Goal: Communication & Community: Participate in discussion

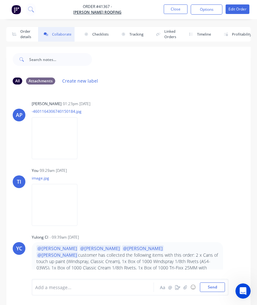
click at [176, 5] on button "Close" at bounding box center [176, 9] width 24 height 10
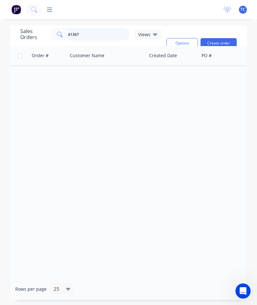
click at [98, 34] on input "41367" at bounding box center [99, 34] width 62 height 13
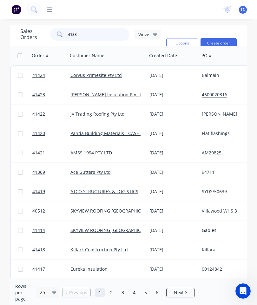
type input "41334"
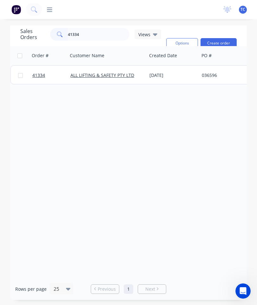
click at [35, 76] on span "41334" at bounding box center [38, 75] width 13 height 6
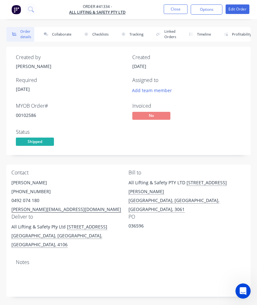
click at [66, 36] on button "Collaborate" at bounding box center [56, 34] width 37 height 15
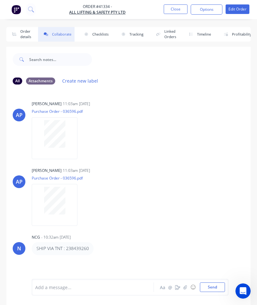
click at [188, 285] on button "button" at bounding box center [186, 287] width 8 height 8
click at [214, 284] on button "Send" at bounding box center [212, 287] width 25 height 10
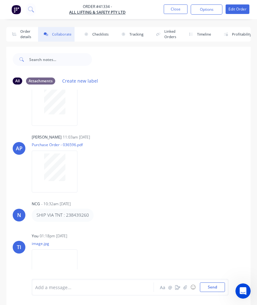
scroll to position [33, 0]
click at [179, 11] on button "Close" at bounding box center [176, 9] width 24 height 10
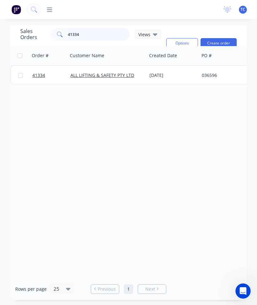
click at [99, 36] on input "41334" at bounding box center [99, 34] width 62 height 13
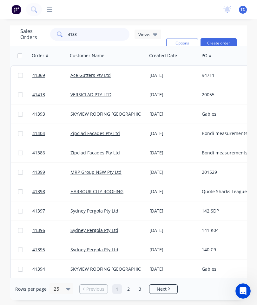
type input "41339"
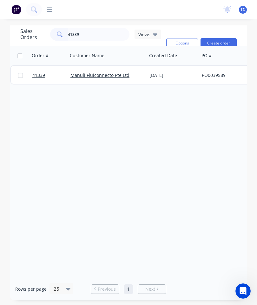
click at [37, 74] on span "41339" at bounding box center [38, 75] width 13 height 6
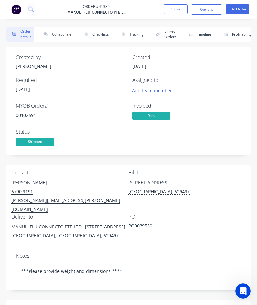
click at [64, 31] on button "Collaborate" at bounding box center [56, 34] width 37 height 15
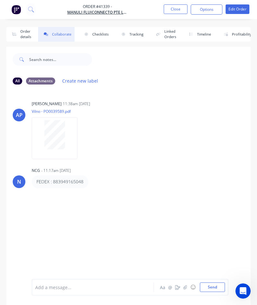
click at [188, 287] on button "button" at bounding box center [186, 287] width 8 height 8
click at [208, 287] on button "Send" at bounding box center [212, 287] width 25 height 10
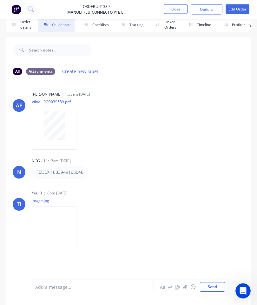
scroll to position [35, 0]
click at [172, 7] on button "Close" at bounding box center [176, 9] width 24 height 10
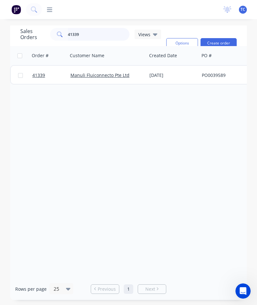
click at [100, 28] on input "41339" at bounding box center [99, 34] width 62 height 13
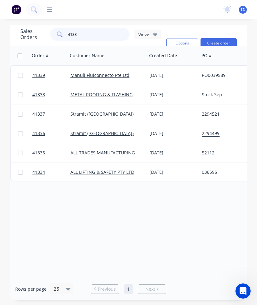
type input "41335"
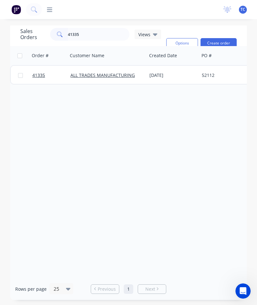
click at [41, 72] on span "41335" at bounding box center [38, 75] width 13 height 6
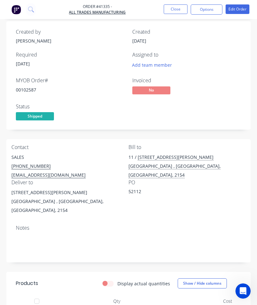
click at [176, 10] on button "Close" at bounding box center [176, 9] width 24 height 10
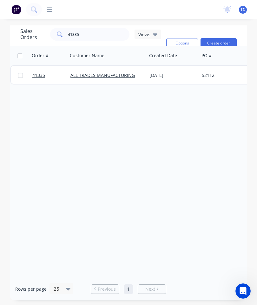
click at [40, 72] on span "41335" at bounding box center [38, 75] width 13 height 6
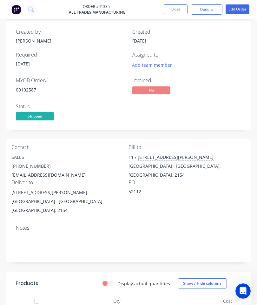
click at [175, 7] on button "Close" at bounding box center [176, 9] width 24 height 10
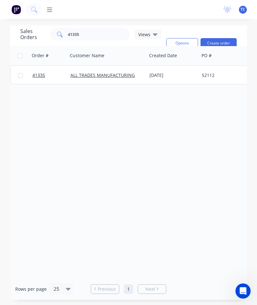
click at [40, 72] on span "41335" at bounding box center [38, 75] width 13 height 6
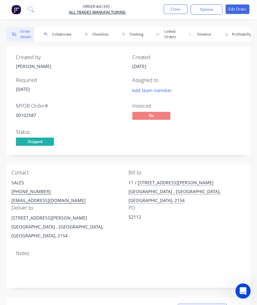
click at [63, 36] on button "Collaborate" at bounding box center [56, 34] width 37 height 15
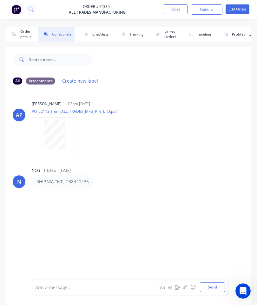
click at [187, 287] on icon "button" at bounding box center [186, 287] width 4 height 4
click at [212, 292] on button "Send" at bounding box center [212, 287] width 25 height 10
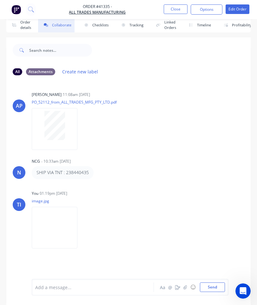
click at [174, 10] on button "Close" at bounding box center [176, 9] width 24 height 10
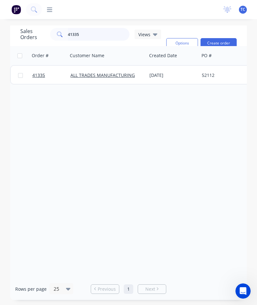
click at [100, 28] on input "41335" at bounding box center [99, 34] width 62 height 13
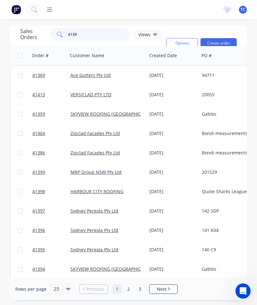
type input "41394"
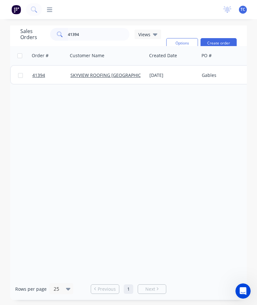
click at [41, 72] on span "41394" at bounding box center [38, 75] width 13 height 6
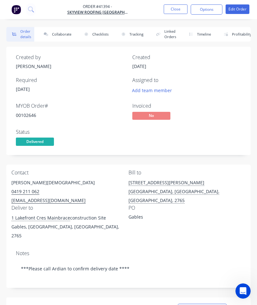
click at [55, 33] on button "Collaborate" at bounding box center [56, 34] width 37 height 15
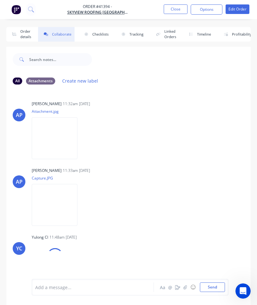
click at [182, 289] on button "button" at bounding box center [186, 287] width 8 height 8
click at [217, 286] on button "Send" at bounding box center [212, 287] width 25 height 10
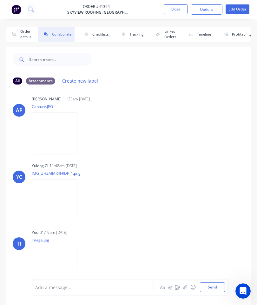
scroll to position [71, 0]
click at [177, 12] on button "Close" at bounding box center [176, 9] width 24 height 10
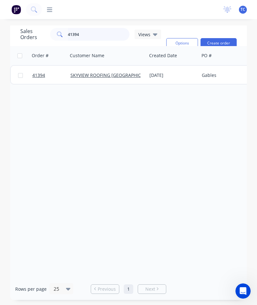
click at [101, 32] on input "41394" at bounding box center [99, 34] width 62 height 13
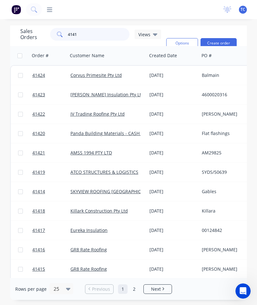
type input "41414"
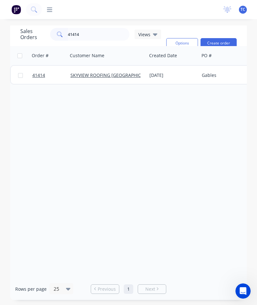
click at [44, 77] on span "41414" at bounding box center [38, 75] width 13 height 6
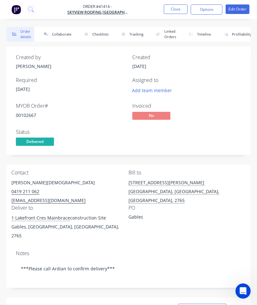
click at [60, 39] on button "Collaborate" at bounding box center [56, 34] width 37 height 15
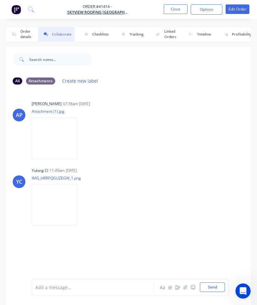
click at [186, 285] on icon "button" at bounding box center [185, 287] width 3 height 4
click at [211, 288] on button "Send" at bounding box center [212, 287] width 25 height 10
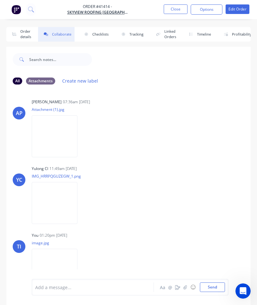
scroll to position [2, 0]
click at [180, 5] on button "Close" at bounding box center [176, 9] width 24 height 10
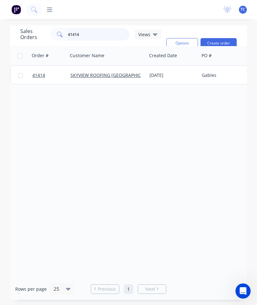
click at [98, 34] on input "41414" at bounding box center [99, 34] width 62 height 13
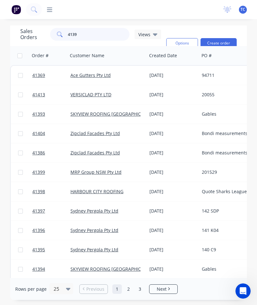
type input "41393"
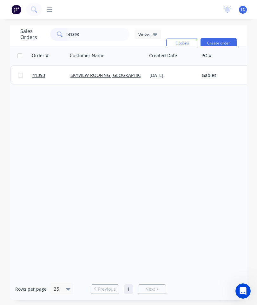
click at [38, 70] on link "41393" at bounding box center [51, 75] width 38 height 19
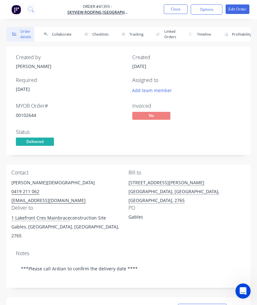
click at [58, 32] on button "Collaborate" at bounding box center [56, 34] width 37 height 15
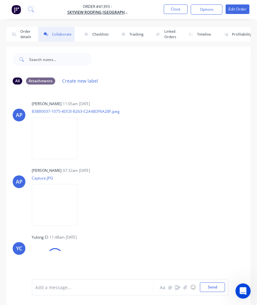
click at [186, 284] on button "button" at bounding box center [186, 287] width 8 height 8
click at [212, 286] on button "Send" at bounding box center [212, 287] width 25 height 10
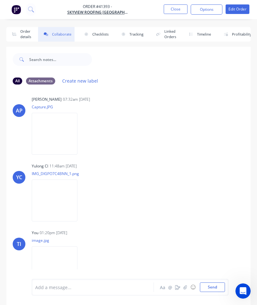
scroll to position [71, 0]
click at [177, 8] on button "Close" at bounding box center [176, 9] width 24 height 10
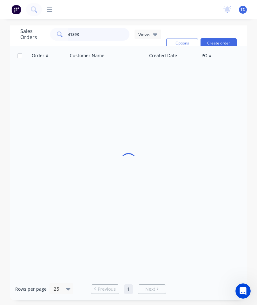
click at [100, 32] on input "41393" at bounding box center [99, 34] width 62 height 13
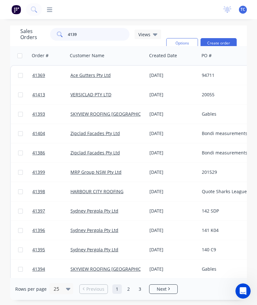
type input "41392"
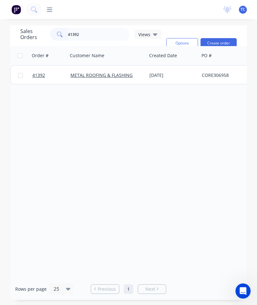
click at [43, 75] on span "41392" at bounding box center [38, 75] width 13 height 6
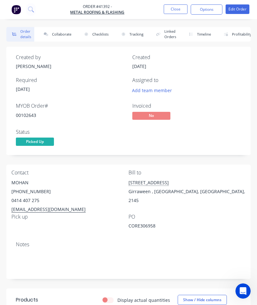
click at [59, 33] on button "Collaborate" at bounding box center [56, 34] width 37 height 15
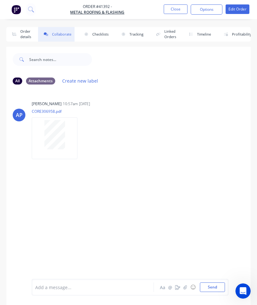
click at [185, 286] on icon "button" at bounding box center [185, 287] width 3 height 4
click at [214, 286] on button "Send" at bounding box center [212, 287] width 25 height 10
click at [176, 9] on button "Close" at bounding box center [176, 9] width 24 height 10
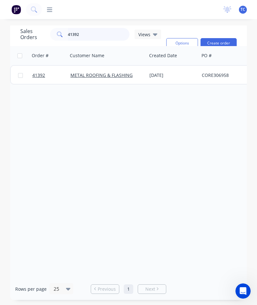
click at [97, 37] on input "41392" at bounding box center [99, 34] width 62 height 13
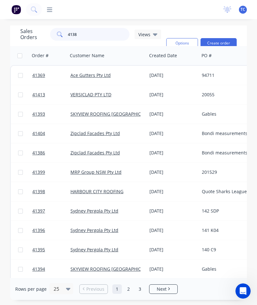
type input "41380"
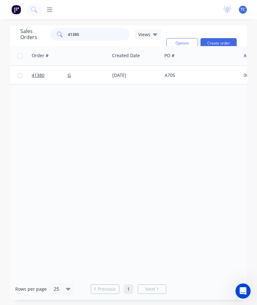
scroll to position [0, 39]
click at [38, 71] on link "41380" at bounding box center [51, 75] width 38 height 19
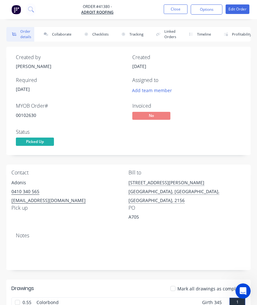
click at [57, 33] on button "Collaborate" at bounding box center [56, 34] width 37 height 15
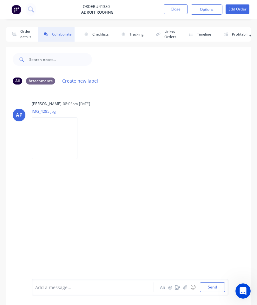
click at [187, 287] on icon "button" at bounding box center [185, 287] width 3 height 4
click at [213, 288] on button "Send" at bounding box center [212, 287] width 25 height 10
click at [176, 10] on button "Close" at bounding box center [176, 9] width 24 height 10
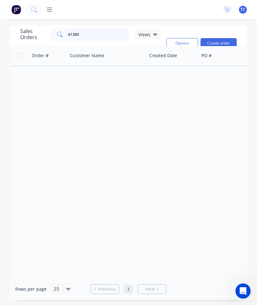
click at [106, 33] on input "41380" at bounding box center [99, 34] width 62 height 13
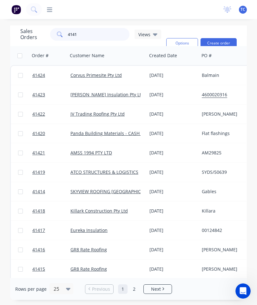
type input "41410"
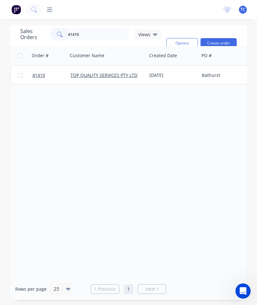
click at [39, 78] on link "41410" at bounding box center [51, 75] width 38 height 19
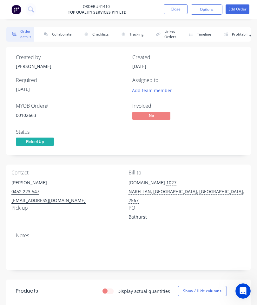
click at [62, 31] on button "Collaborate" at bounding box center [56, 34] width 37 height 15
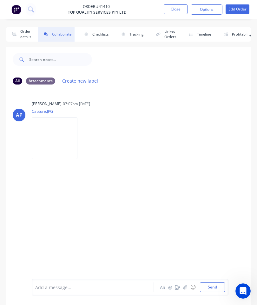
click at [184, 286] on icon "button" at bounding box center [186, 287] width 4 height 4
click at [213, 284] on button "Send" at bounding box center [212, 287] width 25 height 10
click at [177, 9] on button "Close" at bounding box center [176, 9] width 24 height 10
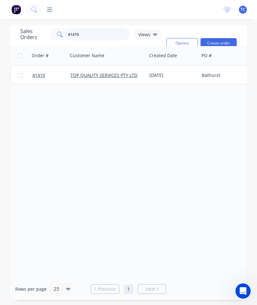
click at [97, 33] on input "41410" at bounding box center [99, 34] width 62 height 13
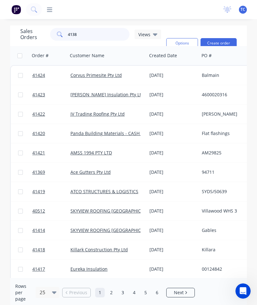
type input "41381"
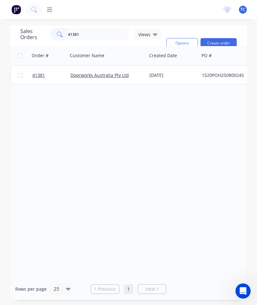
click at [39, 71] on link "41381" at bounding box center [51, 75] width 38 height 19
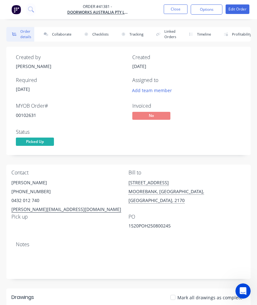
click at [69, 36] on button "Collaborate" at bounding box center [56, 34] width 37 height 15
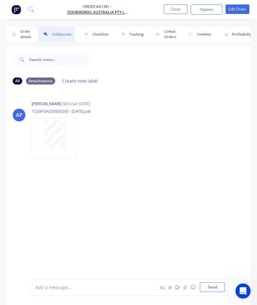
click at [186, 286] on icon "button" at bounding box center [185, 287] width 3 height 4
click at [215, 281] on div at bounding box center [130, 266] width 190 height 32
click at [221, 283] on button "Send" at bounding box center [212, 287] width 25 height 10
click at [179, 10] on button "Close" at bounding box center [176, 9] width 24 height 10
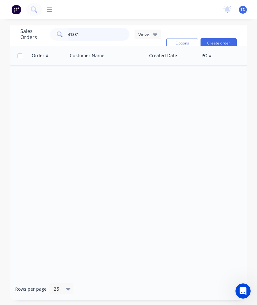
click at [103, 31] on input "41381" at bounding box center [99, 34] width 62 height 13
click at [86, 37] on input "41381" at bounding box center [99, 34] width 62 height 13
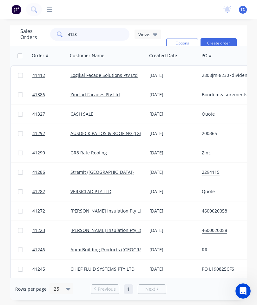
type input "41286"
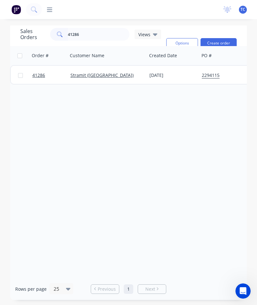
click at [39, 73] on span "41286" at bounding box center [38, 75] width 13 height 6
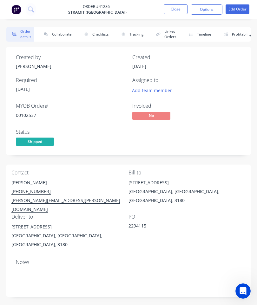
click at [64, 33] on button "Collaborate" at bounding box center [56, 34] width 37 height 15
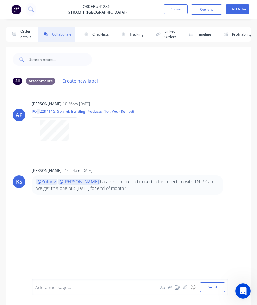
click at [189, 283] on button "button" at bounding box center [186, 287] width 8 height 8
click at [214, 284] on button "Send" at bounding box center [212, 287] width 25 height 10
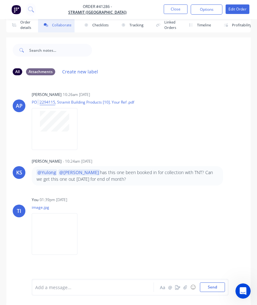
click at [180, 10] on button "Close" at bounding box center [176, 9] width 24 height 10
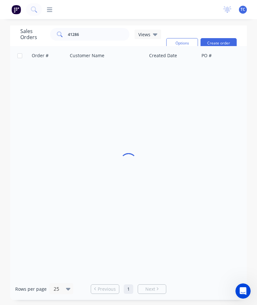
scroll to position [25, 0]
click at [105, 28] on input "41286" at bounding box center [99, 34] width 62 height 13
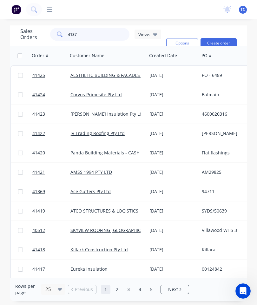
type input "41372"
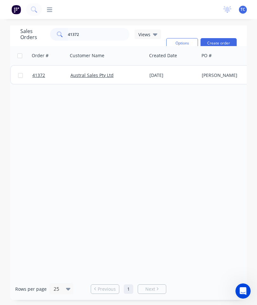
click at [39, 72] on span "41372" at bounding box center [38, 75] width 13 height 6
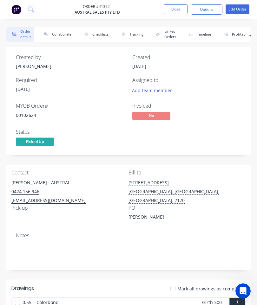
click at [58, 36] on button "Collaborate" at bounding box center [56, 34] width 37 height 15
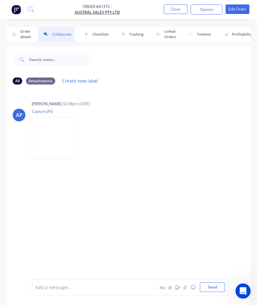
click at [189, 288] on button "button" at bounding box center [186, 287] width 8 height 8
click at [213, 288] on button "Send" at bounding box center [212, 287] width 25 height 10
click at [177, 7] on button "Close" at bounding box center [176, 9] width 24 height 10
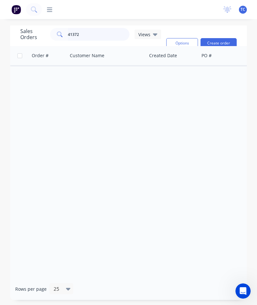
click at [95, 35] on input "41372" at bounding box center [99, 34] width 62 height 13
type input "41364"
click at [40, 73] on span "41364" at bounding box center [38, 75] width 13 height 6
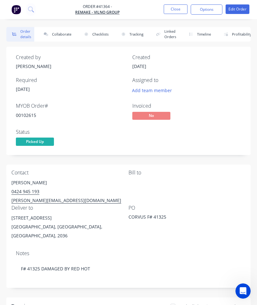
click at [62, 31] on button "Collaborate" at bounding box center [56, 34] width 37 height 15
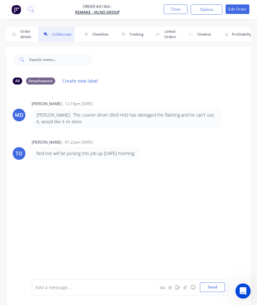
click at [186, 288] on icon "button" at bounding box center [186, 287] width 4 height 4
click at [217, 283] on button "Send" at bounding box center [212, 287] width 25 height 10
click at [177, 8] on button "Close" at bounding box center [176, 9] width 24 height 10
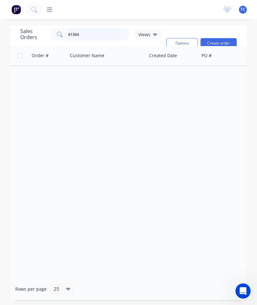
click at [100, 37] on input "41364" at bounding box center [99, 34] width 62 height 13
type input "41368"
click at [38, 75] on span "41368" at bounding box center [38, 75] width 13 height 6
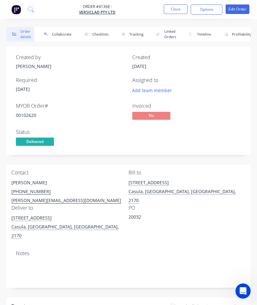
click at [59, 32] on button "Collaborate" at bounding box center [56, 34] width 37 height 15
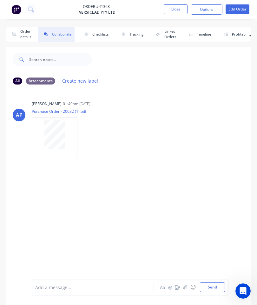
click at [186, 285] on icon "button" at bounding box center [185, 287] width 3 height 4
click at [211, 285] on button "Send" at bounding box center [212, 287] width 25 height 10
click at [177, 13] on button "Close" at bounding box center [176, 9] width 24 height 10
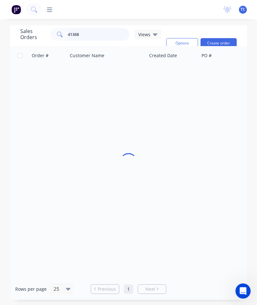
click at [101, 34] on input "41368" at bounding box center [99, 34] width 62 height 13
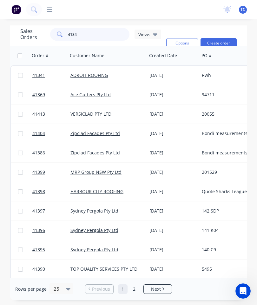
type input "41348"
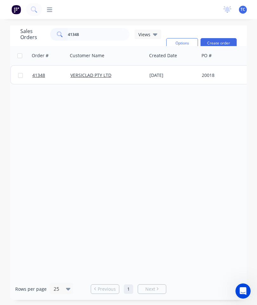
click at [36, 75] on span "41348" at bounding box center [38, 75] width 13 height 6
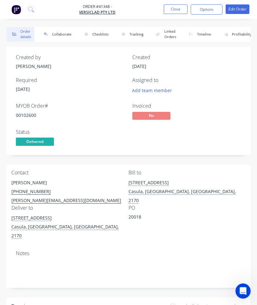
click at [63, 36] on button "Collaborate" at bounding box center [56, 34] width 37 height 15
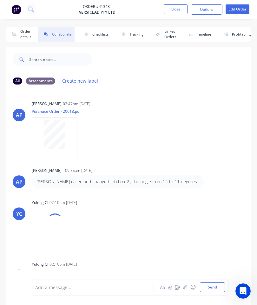
click at [189, 285] on button "button" at bounding box center [186, 287] width 8 height 8
click at [212, 285] on button "Send" at bounding box center [212, 287] width 25 height 10
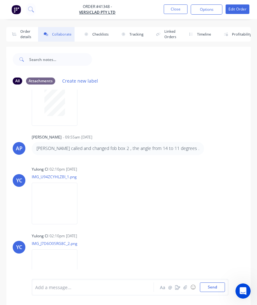
click at [175, 9] on button "Close" at bounding box center [176, 9] width 24 height 10
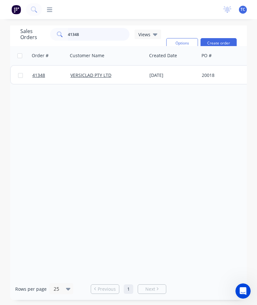
click at [95, 35] on input "41348" at bounding box center [99, 34] width 62 height 13
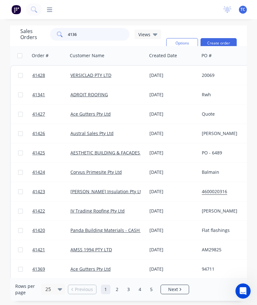
type input "41360"
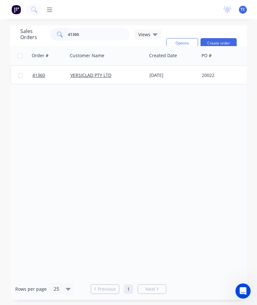
click at [41, 75] on span "41360" at bounding box center [38, 75] width 13 height 6
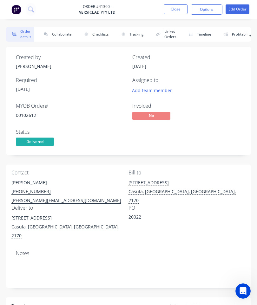
click at [61, 36] on button "Collaborate" at bounding box center [56, 34] width 37 height 15
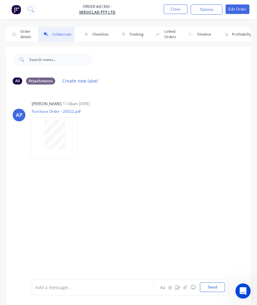
click at [189, 286] on button "button" at bounding box center [186, 287] width 8 height 8
click at [216, 286] on button "Send" at bounding box center [212, 287] width 25 height 10
click at [175, 12] on button "Close" at bounding box center [176, 9] width 24 height 10
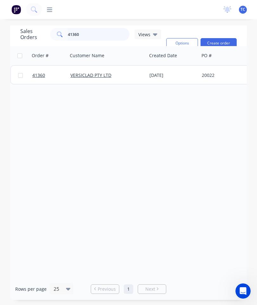
click at [103, 30] on input "41360" at bounding box center [99, 34] width 62 height 13
click at [98, 36] on input "41360" at bounding box center [99, 34] width 62 height 13
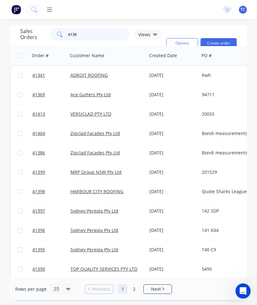
type input "41362"
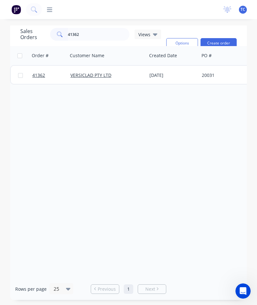
click at [38, 75] on span "41362" at bounding box center [38, 75] width 13 height 6
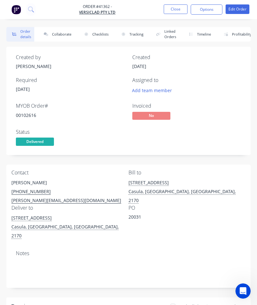
click at [66, 32] on button "Collaborate" at bounding box center [56, 34] width 37 height 15
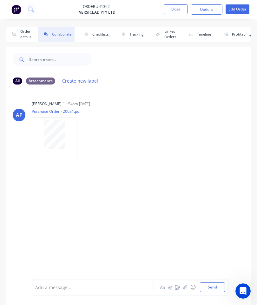
click at [186, 287] on icon "button" at bounding box center [185, 287] width 3 height 4
click at [214, 287] on button "Send" at bounding box center [212, 287] width 25 height 10
